Goal: Task Accomplishment & Management: Use online tool/utility

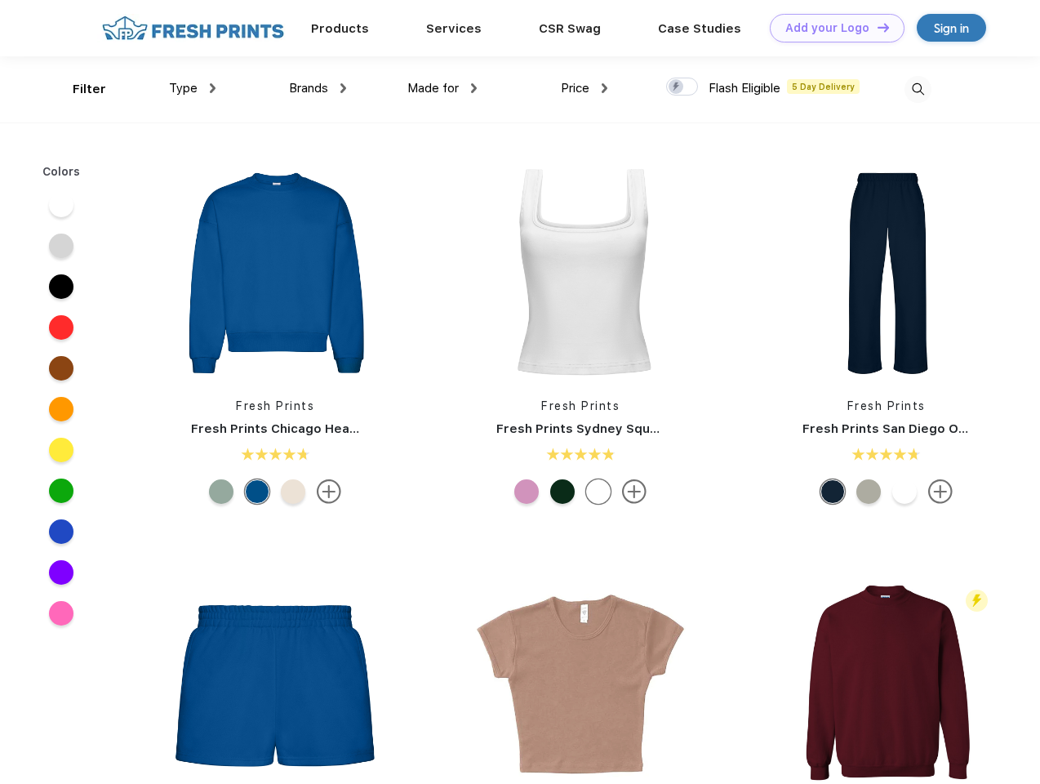
click at [831, 28] on link "Add your Logo Design Tool" at bounding box center [837, 28] width 135 height 29
click at [0, 0] on div "Design Tool" at bounding box center [0, 0] width 0 height 0
click at [876, 27] on link "Add your Logo Design Tool" at bounding box center [837, 28] width 135 height 29
click at [78, 89] on div "Filter" at bounding box center [89, 89] width 33 height 19
click at [193, 88] on span "Type" at bounding box center [183, 88] width 29 height 15
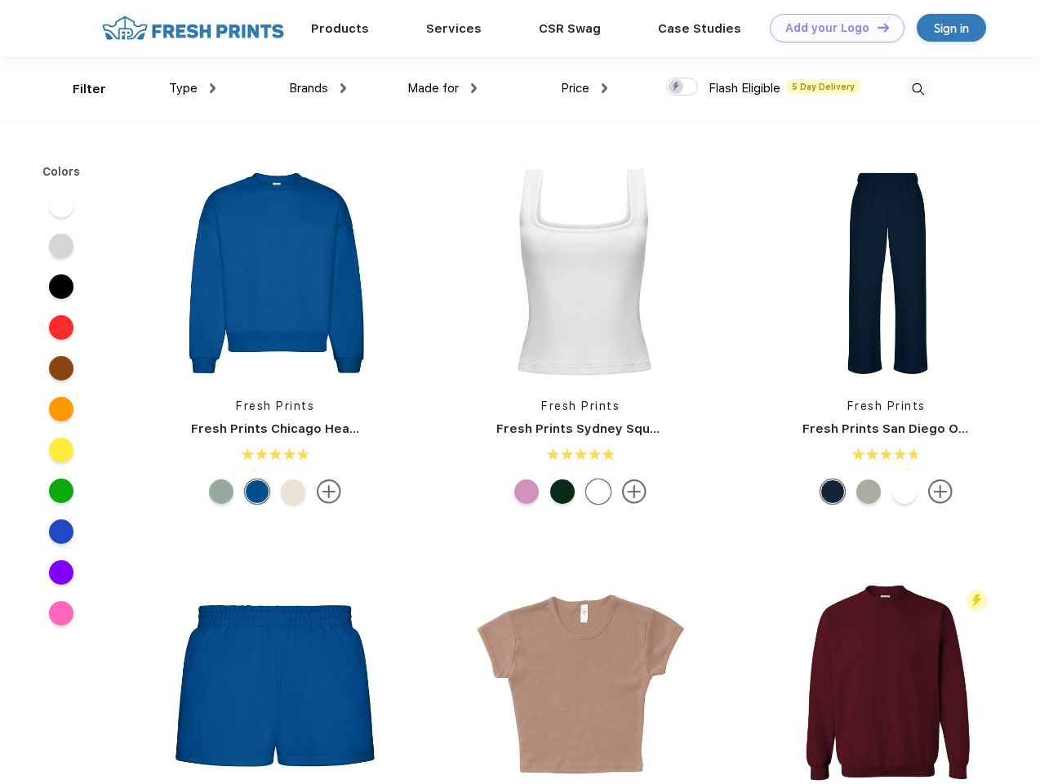
click at [317, 88] on span "Brands" at bounding box center [308, 88] width 39 height 15
click at [442, 88] on span "Made for" at bounding box center [432, 88] width 51 height 15
click at [584, 88] on span "Price" at bounding box center [575, 88] width 29 height 15
click at [682, 87] on div at bounding box center [682, 87] width 32 height 18
click at [677, 87] on input "checkbox" at bounding box center [671, 82] width 11 height 11
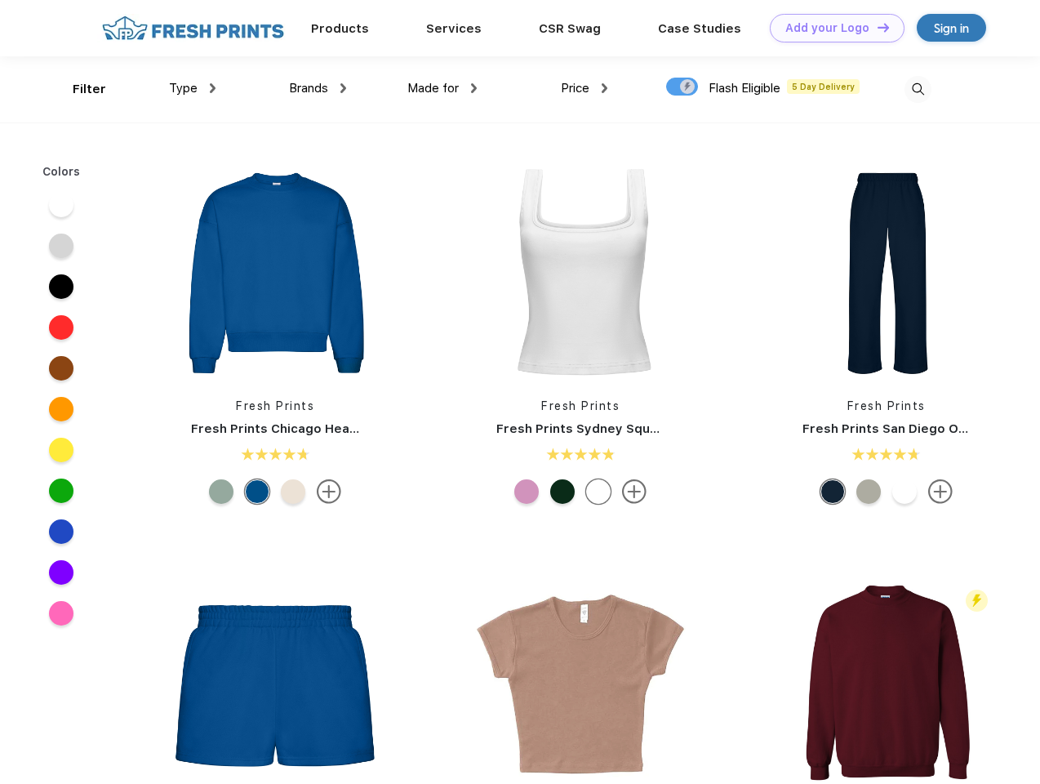
click at [917, 89] on img at bounding box center [917, 89] width 27 height 27
